Goal: Task Accomplishment & Management: Use online tool/utility

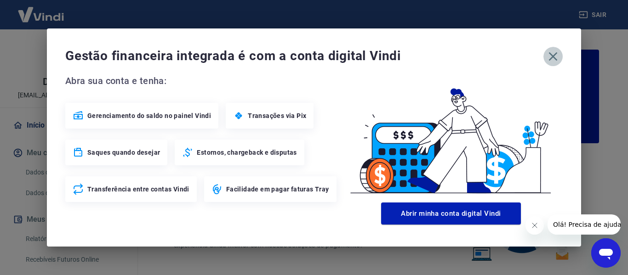
click at [548, 58] on icon "button" at bounding box center [552, 56] width 15 height 15
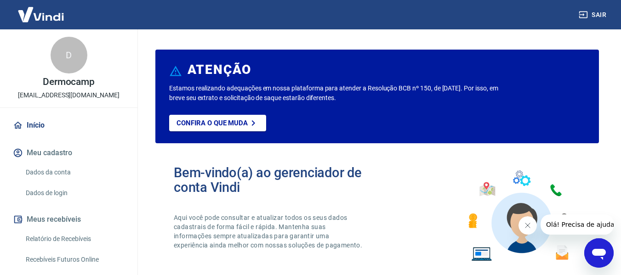
click at [78, 238] on link "Relatório de Recebíveis" at bounding box center [74, 239] width 104 height 19
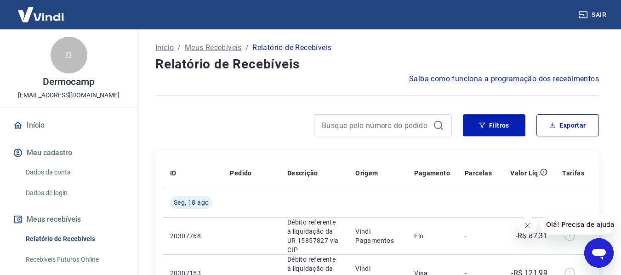
click at [64, 255] on link "Recebíveis Futuros Online" at bounding box center [74, 259] width 104 height 19
